Goal: Information Seeking & Learning: Find specific fact

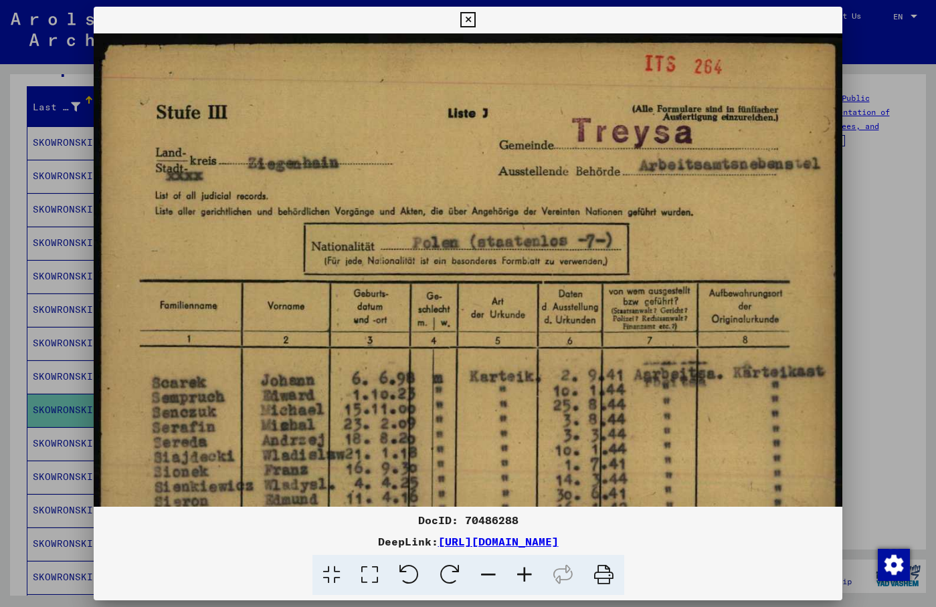
scroll to position [265, 0]
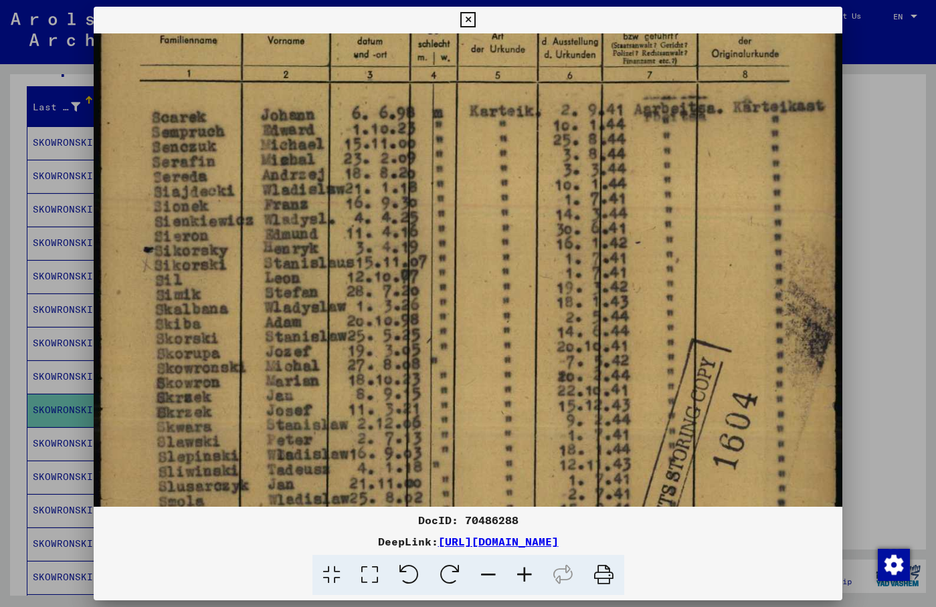
click at [475, 18] on icon at bounding box center [467, 20] width 15 height 16
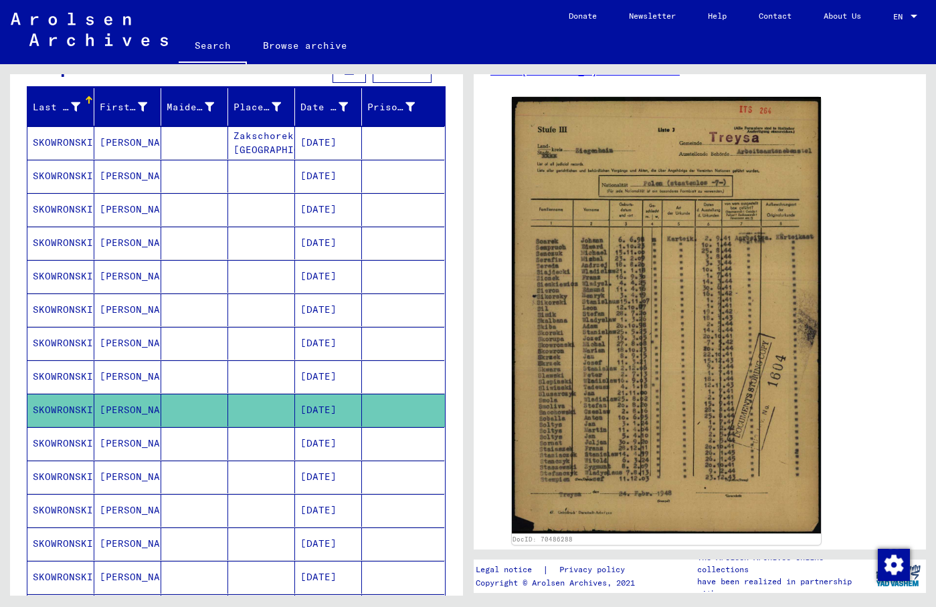
scroll to position [0, 0]
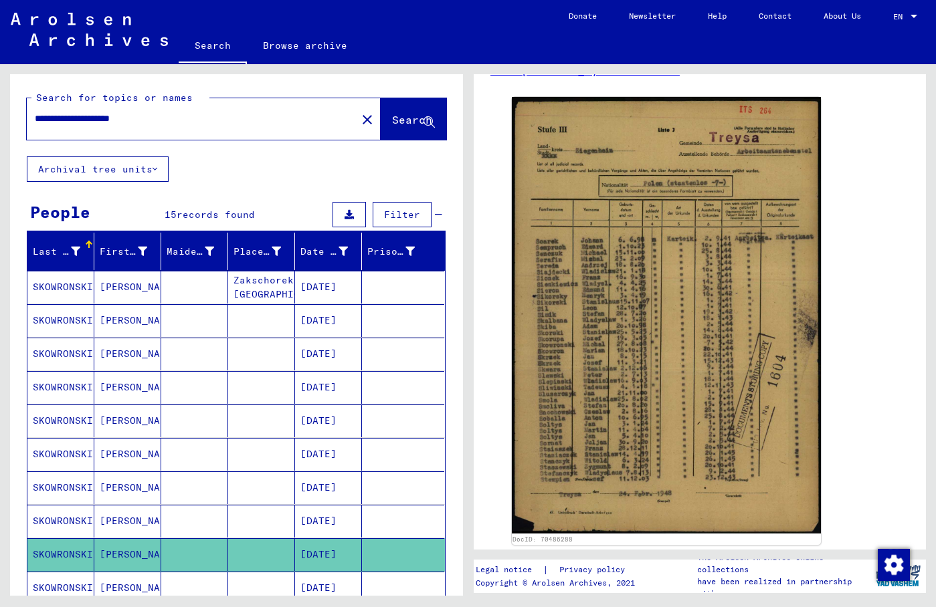
drag, startPoint x: 167, startPoint y: 118, endPoint x: 0, endPoint y: 114, distance: 167.2
click at [35, 114] on input "**********" at bounding box center [192, 119] width 314 height 14
type input "**********"
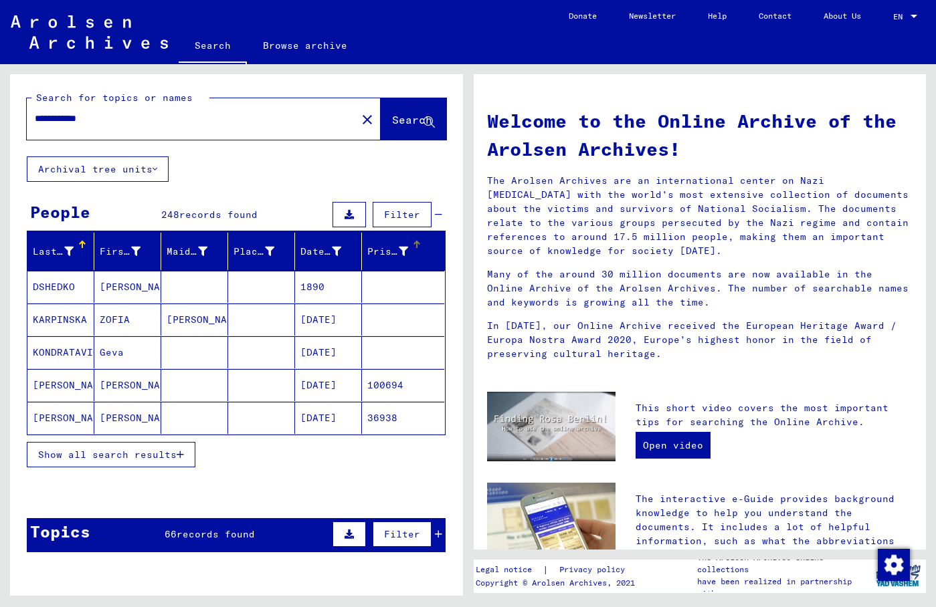
click at [391, 259] on div "Prisoner #" at bounding box center [397, 251] width 61 height 21
click at [185, 453] on button "Show all search results" at bounding box center [111, 454] width 169 height 25
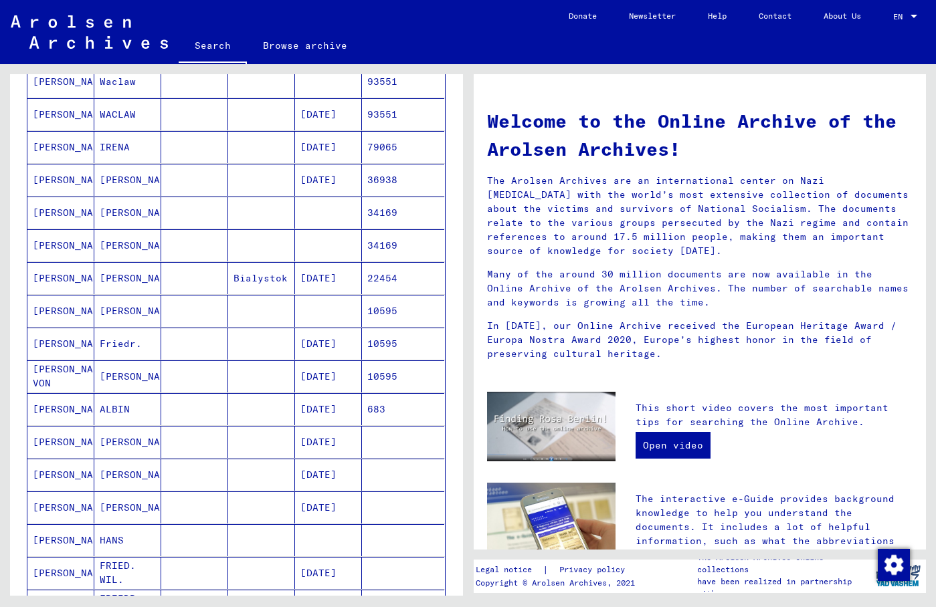
scroll to position [361, 0]
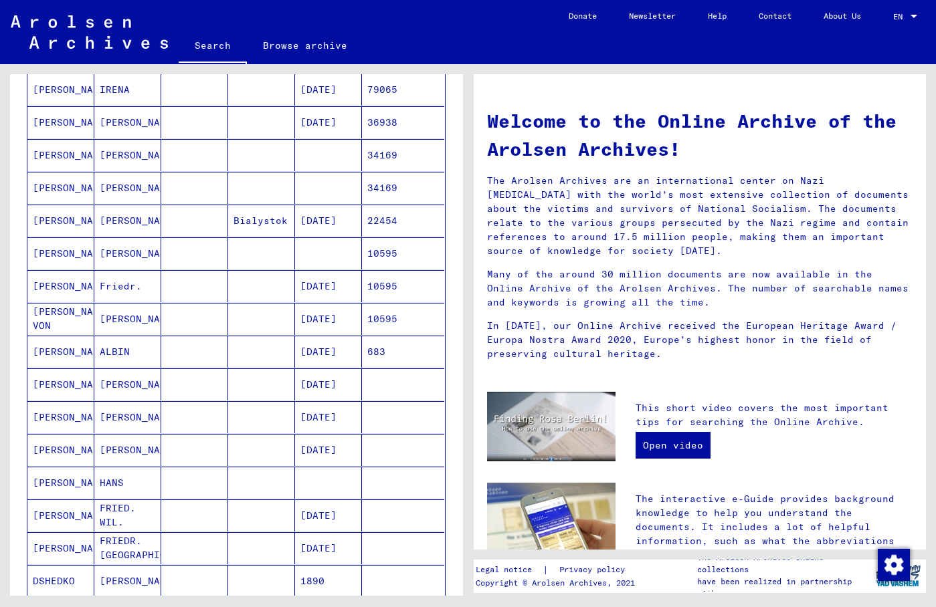
click at [136, 216] on mat-cell "[PERSON_NAME]" at bounding box center [127, 221] width 67 height 32
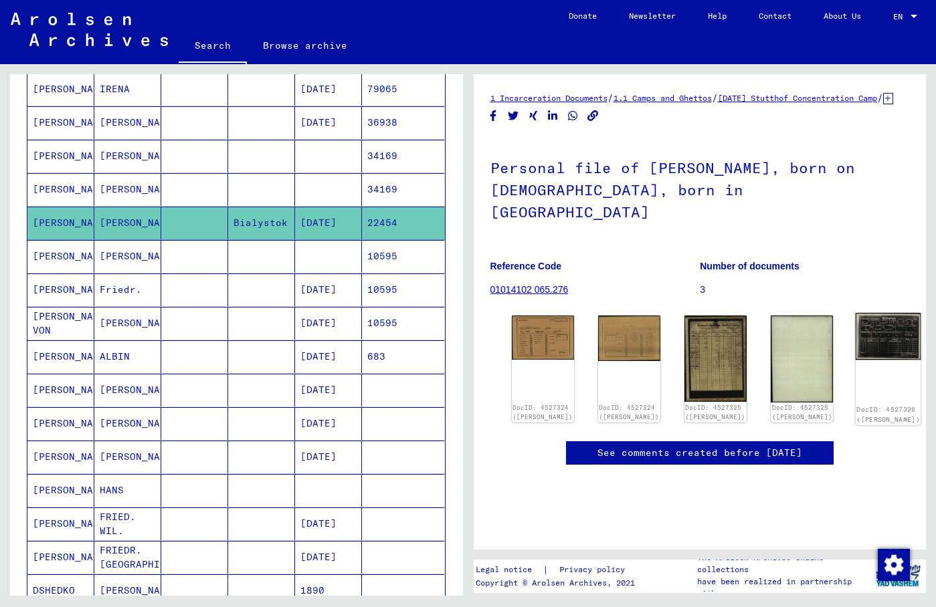
click at [855, 325] on img at bounding box center [888, 336] width 66 height 47
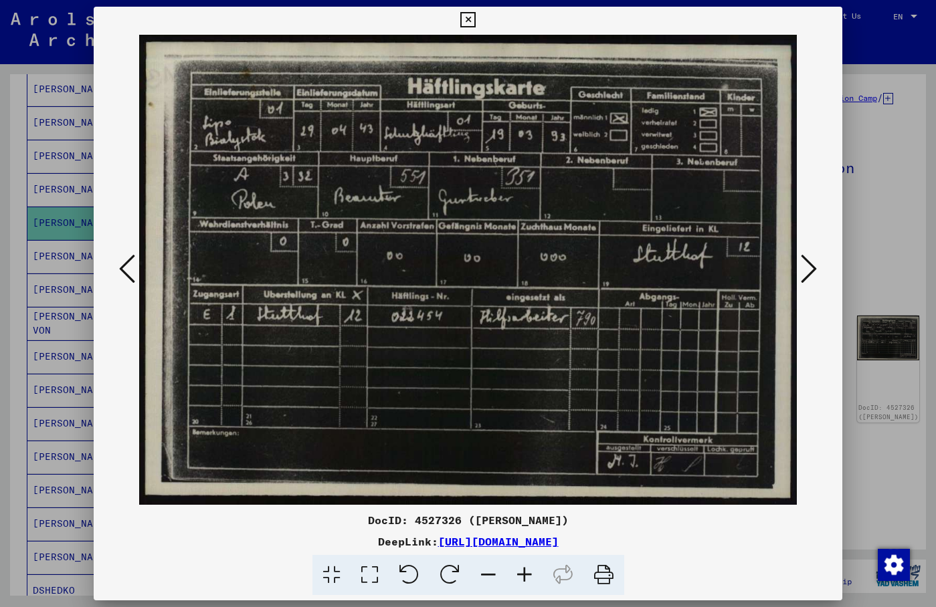
click at [475, 19] on icon at bounding box center [467, 20] width 15 height 16
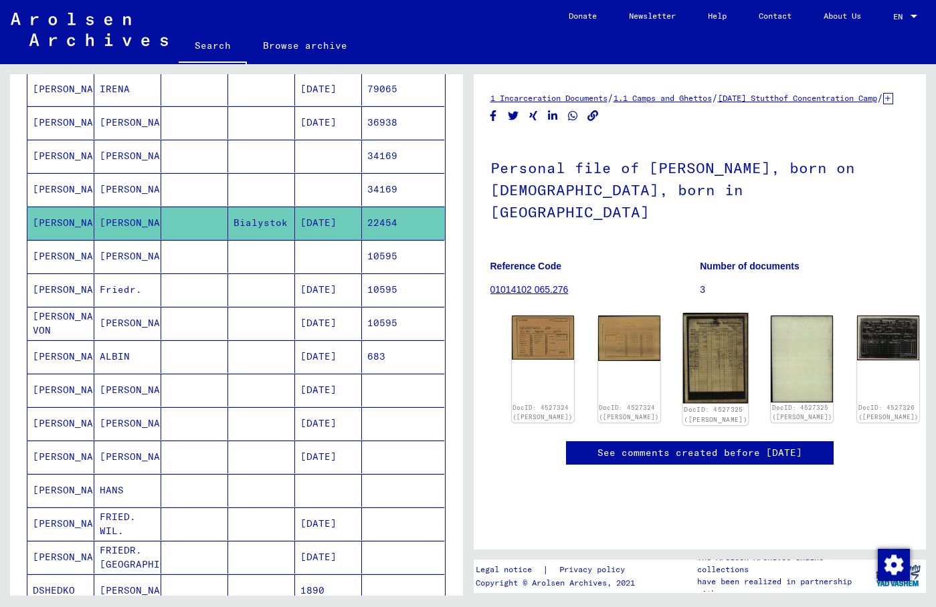
click at [700, 327] on img at bounding box center [716, 358] width 66 height 91
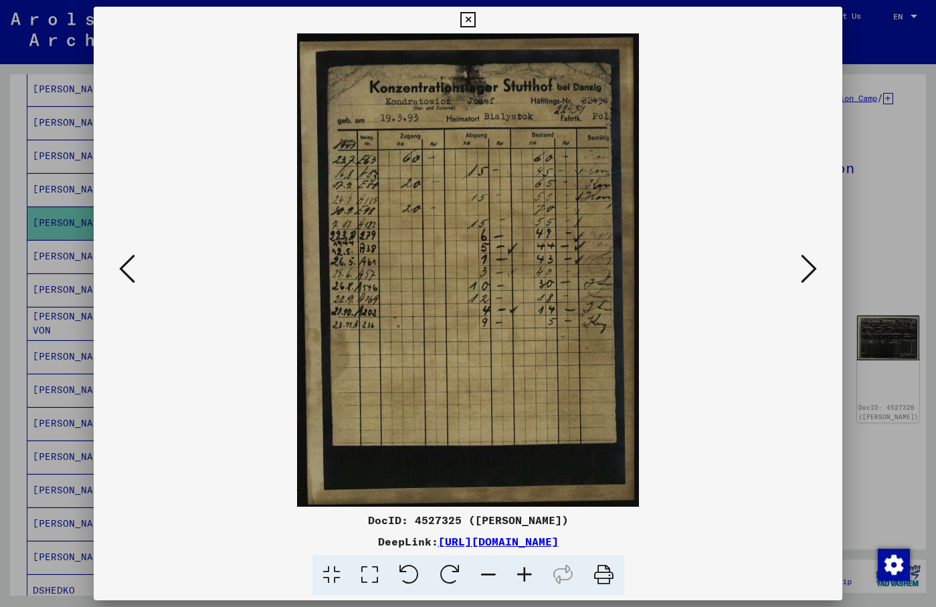
click at [475, 21] on icon at bounding box center [467, 20] width 15 height 16
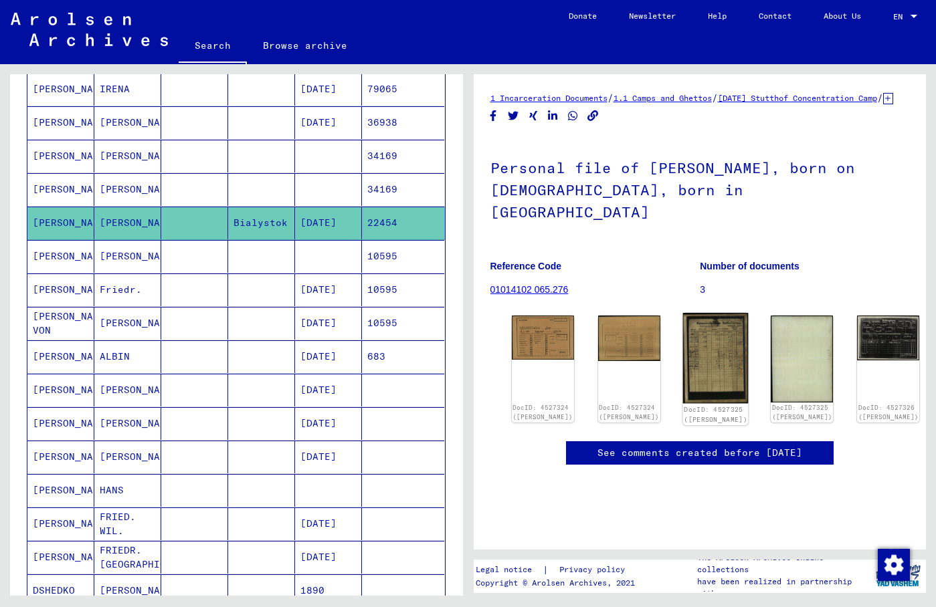
click at [683, 331] on img at bounding box center [716, 358] width 66 height 91
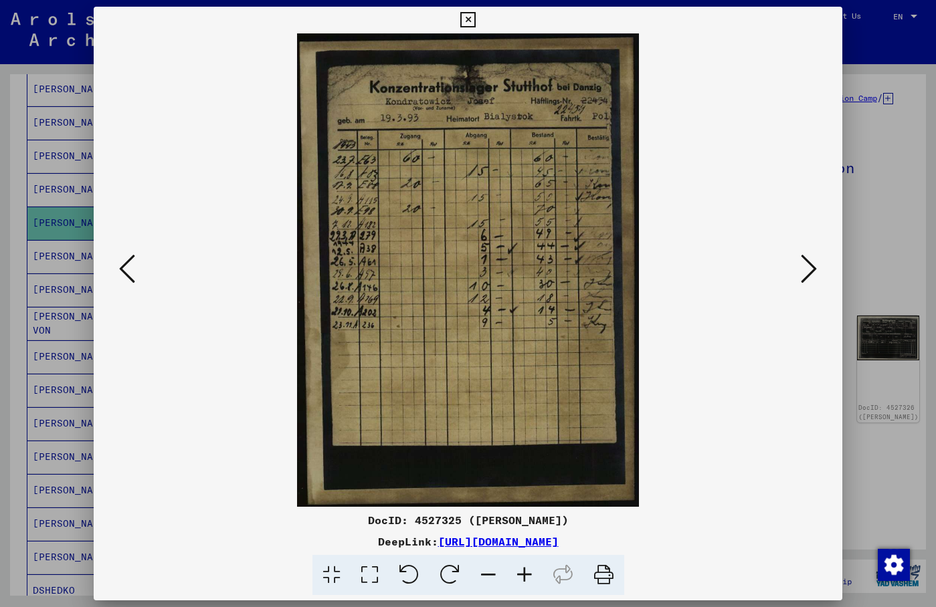
click at [687, 144] on img at bounding box center [467, 269] width 657 height 473
click at [808, 270] on icon at bounding box center [808, 269] width 16 height 32
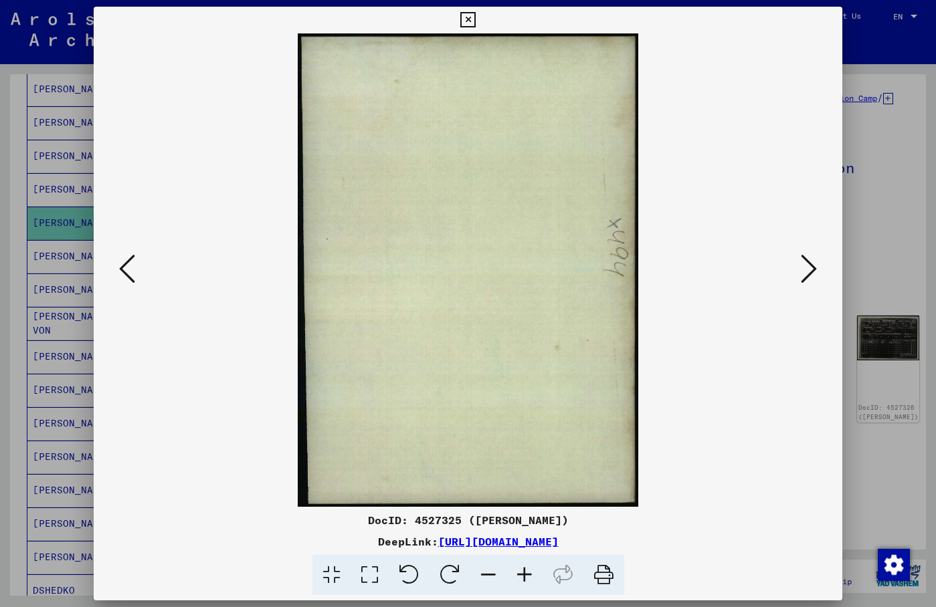
click at [808, 270] on icon at bounding box center [808, 269] width 16 height 32
